Goal: Task Accomplishment & Management: Manage account settings

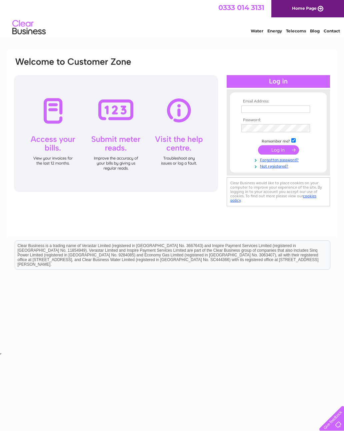
click at [281, 108] on input "text" at bounding box center [275, 108] width 69 height 7
type input "Johnb5238@gmail.com"
click at [286, 149] on input "submit" at bounding box center [278, 150] width 41 height 9
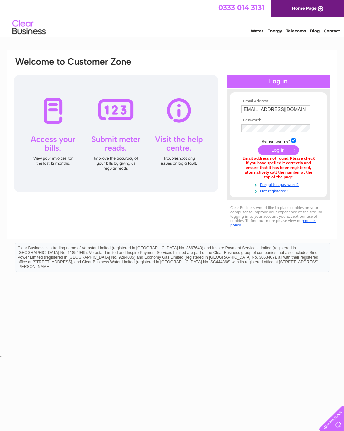
click at [301, 111] on input "Johnb5238@gmail.com" at bounding box center [275, 108] width 69 height 7
type input "J"
type input "[EMAIL_ADDRESS][DOMAIN_NAME]"
click at [261, 133] on td at bounding box center [278, 128] width 77 height 11
click at [279, 149] on input "submit" at bounding box center [278, 150] width 41 height 9
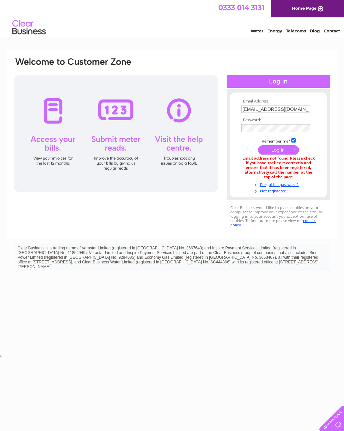
click at [302, 112] on input "Bishopbriggsmot@gmail.com" at bounding box center [275, 108] width 69 height 7
type input "Bish"
click at [305, 282] on html "Clear Business is a trading name of Verastar Limited (registered in [GEOGRAPHIC…" at bounding box center [172, 261] width 344 height 43
click at [264, 110] on input "text" at bounding box center [275, 108] width 69 height 7
type input "John.borland3@btopenworld.com"
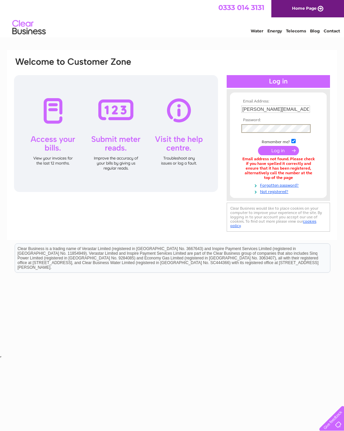
click at [278, 148] on input "submit" at bounding box center [278, 150] width 41 height 9
